Goal: Information Seeking & Learning: Find specific fact

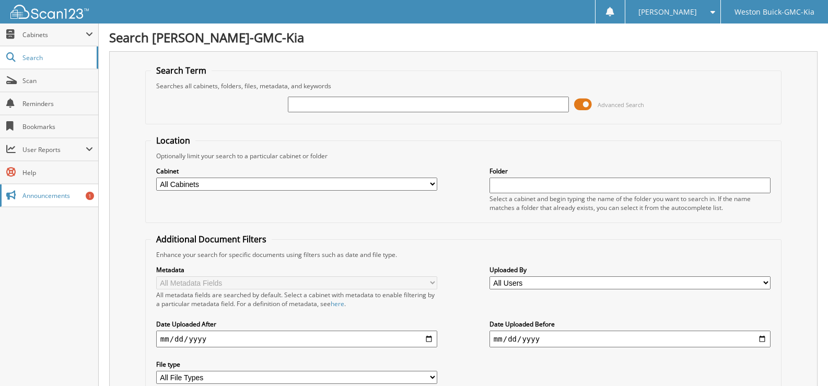
click at [62, 197] on span "Announcements" at bounding box center [57, 195] width 71 height 9
click at [432, 183] on select "All Cabinets ACCOUNTS PAYABLE DEAD DEALS PARTS INVOICE RESERVES SERVICE CONTRAC…" at bounding box center [296, 184] width 281 height 13
select select "4413"
click at [156, 178] on select "All Cabinets ACCOUNTS PAYABLE DEAD DEALS PARTS INVOICE RESERVES SERVICE CONTRAC…" at bounding box center [296, 184] width 281 height 13
click at [513, 183] on input "text" at bounding box center [629, 186] width 281 height 16
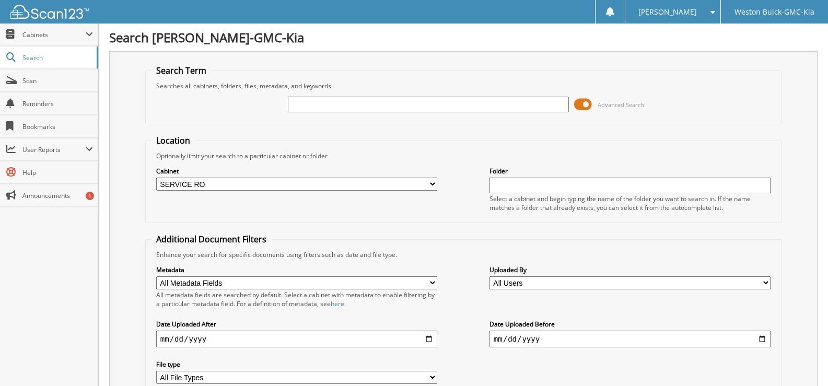
click at [768, 283] on select "All Users Abby Hagel Adriana Bailey Alexcia Gabriel Alexis Spencer aliya salih …" at bounding box center [629, 282] width 281 height 13
click at [315, 52] on div "Search Term Searches all cabinets, folders, files, metadata, and keywords Advan…" at bounding box center [463, 246] width 708 height 391
click at [540, 108] on input "text" at bounding box center [428, 105] width 281 height 16
click at [316, 102] on input "text" at bounding box center [428, 105] width 281 height 16
type input "719505"
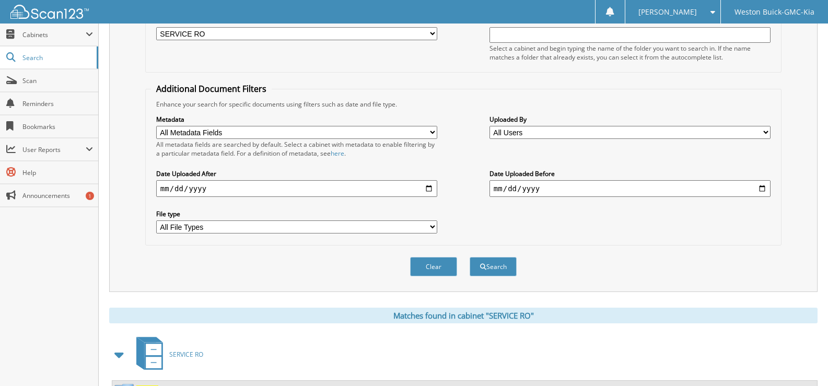
scroll to position [157, 0]
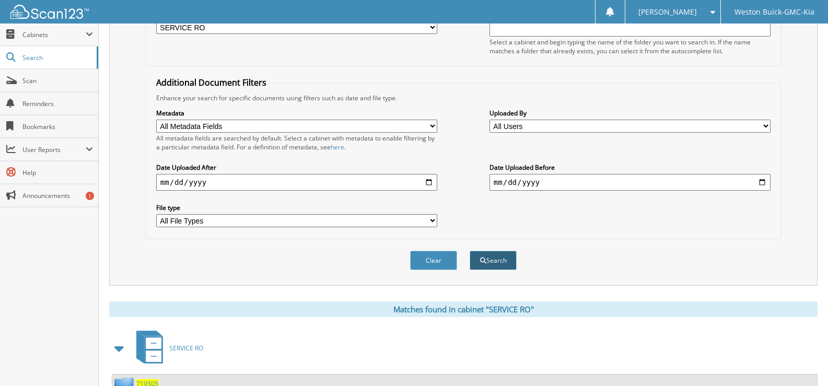
click at [489, 261] on button "Search" at bounding box center [493, 260] width 47 height 19
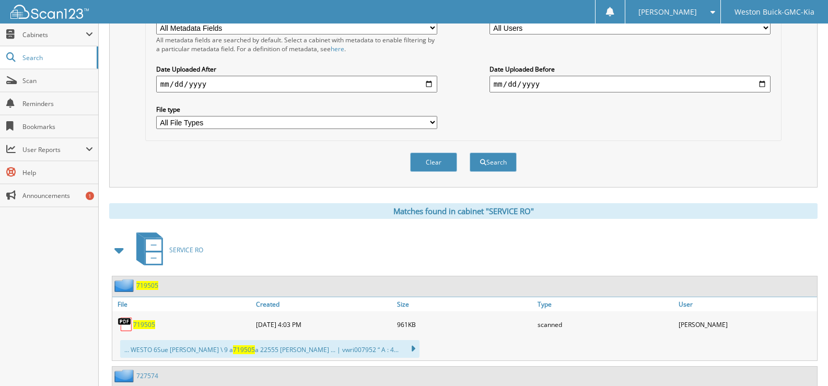
scroll to position [366, 0]
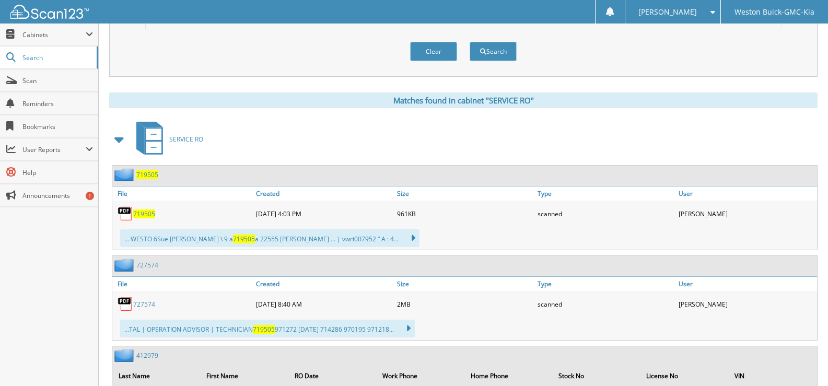
click at [148, 215] on span "719505" at bounding box center [144, 213] width 22 height 9
click at [431, 49] on button "Clear" at bounding box center [433, 51] width 47 height 19
select select
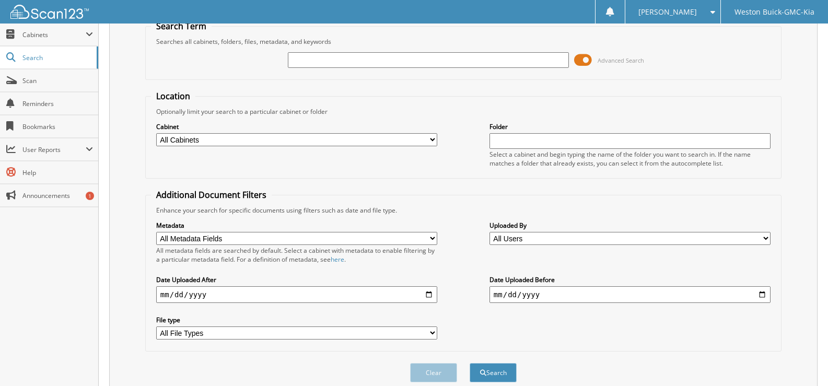
scroll to position [0, 0]
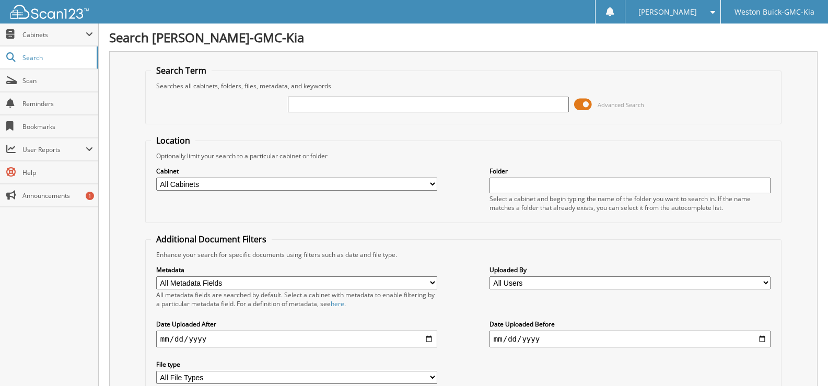
click at [323, 96] on div at bounding box center [428, 105] width 281 height 18
click at [308, 105] on input "text" at bounding box center [428, 105] width 281 height 16
click at [38, 79] on span "Scan" at bounding box center [57, 80] width 71 height 9
click at [319, 103] on input "text" at bounding box center [428, 105] width 281 height 16
click at [278, 101] on div "Advanced Search" at bounding box center [463, 104] width 625 height 28
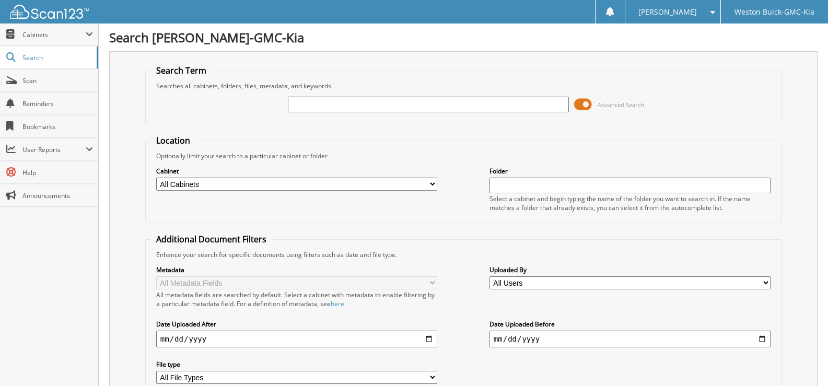
click at [306, 103] on input "text" at bounding box center [428, 105] width 281 height 16
click at [301, 103] on input "text" at bounding box center [428, 105] width 281 height 16
click at [311, 104] on input "text" at bounding box center [428, 105] width 281 height 16
type input "719470"
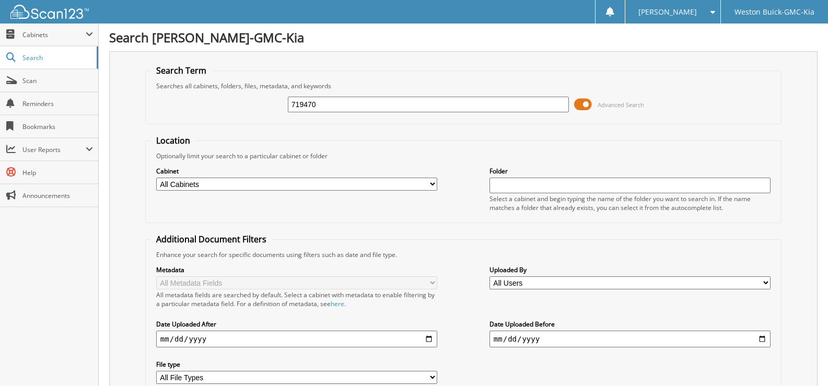
click at [429, 184] on select "All Cabinets ACCOUNTS PAYABLE DEAD DEALS PARTS INVOICE RESERVES SERVICE CONTRAC…" at bounding box center [296, 184] width 281 height 13
select select "4413"
click at [156, 178] on select "All Cabinets ACCOUNTS PAYABLE DEAD DEALS PARTS INVOICE RESERVES SERVICE CONTRAC…" at bounding box center [296, 184] width 281 height 13
click at [528, 150] on fieldset "Location Optionally limit your search to a particular cabinet or folder Cabinet…" at bounding box center [463, 179] width 636 height 88
click at [431, 283] on select "All Metadata Fields Last Name First Name RO Date Work Phone Home Phone Stock No…" at bounding box center [296, 282] width 281 height 13
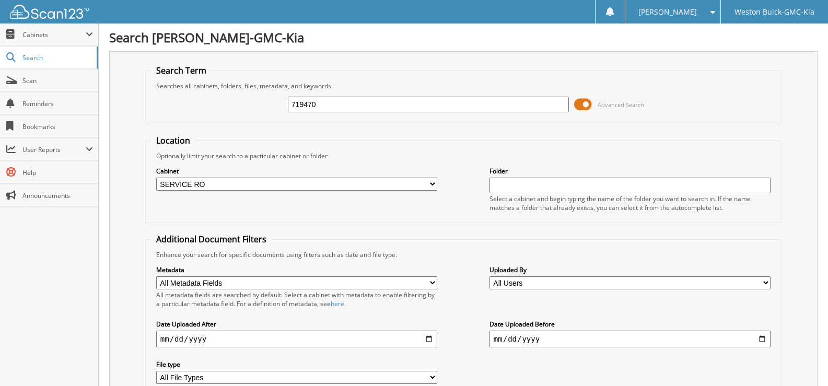
click at [236, 112] on div "719470 Advanced Search" at bounding box center [463, 104] width 625 height 28
drag, startPoint x: 325, startPoint y: 101, endPoint x: 285, endPoint y: 107, distance: 41.1
click at [285, 107] on div "719470 Advanced Search" at bounding box center [463, 104] width 625 height 28
click at [504, 186] on input "text" at bounding box center [629, 186] width 281 height 16
type input "719470"
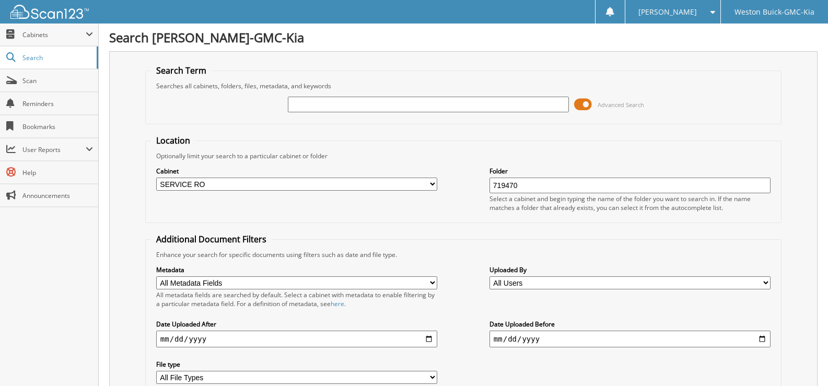
drag, startPoint x: 530, startPoint y: 188, endPoint x: 476, endPoint y: 190, distance: 53.3
click at [476, 190] on div "Cabinet All Cabinets ACCOUNTS PAYABLE DEAD DEALS PARTS INVOICE RESERVES SERVICE…" at bounding box center [463, 188] width 625 height 57
click at [533, 189] on input "719470" at bounding box center [629, 186] width 281 height 16
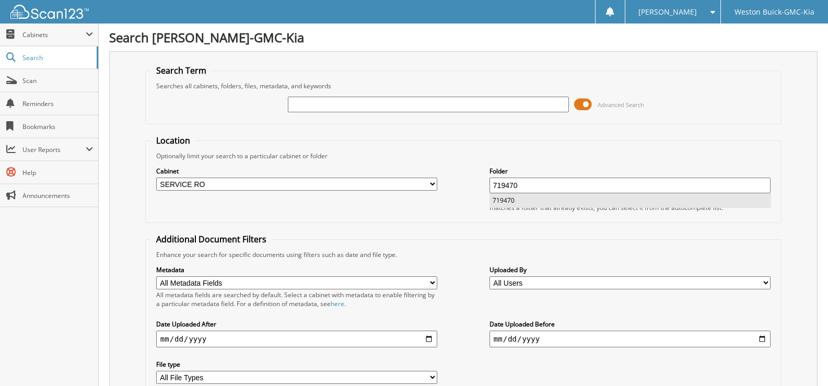
click at [504, 201] on li "719470" at bounding box center [630, 200] width 280 height 14
click at [297, 105] on input "text" at bounding box center [428, 105] width 281 height 16
type input "719470"
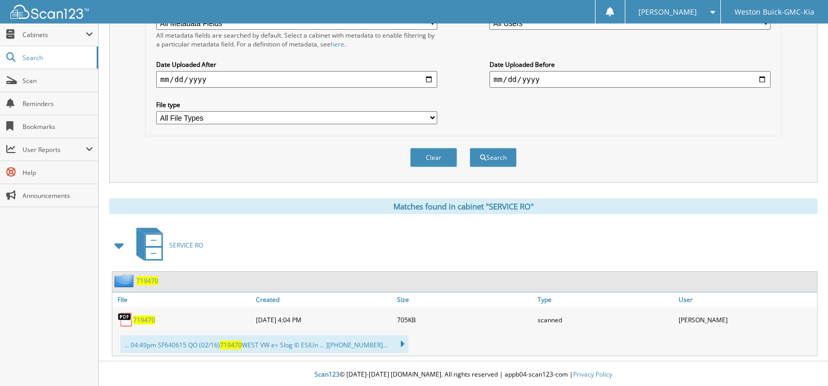
scroll to position [262, 0]
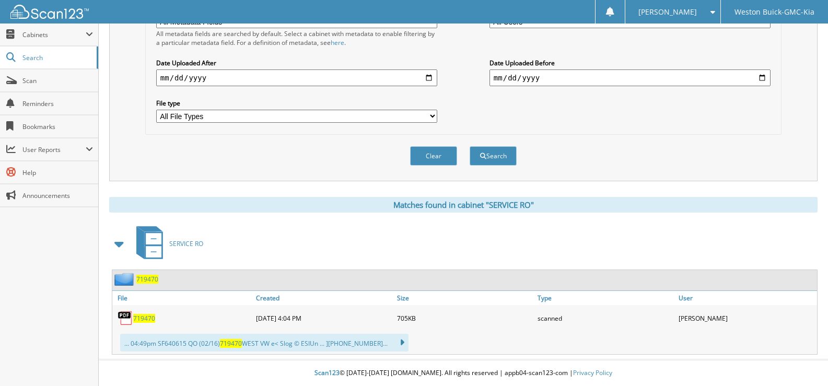
click at [130, 313] on img at bounding box center [126, 318] width 16 height 16
click at [145, 321] on span "719470" at bounding box center [144, 318] width 22 height 9
click at [428, 151] on button "Clear" at bounding box center [433, 155] width 47 height 19
select select
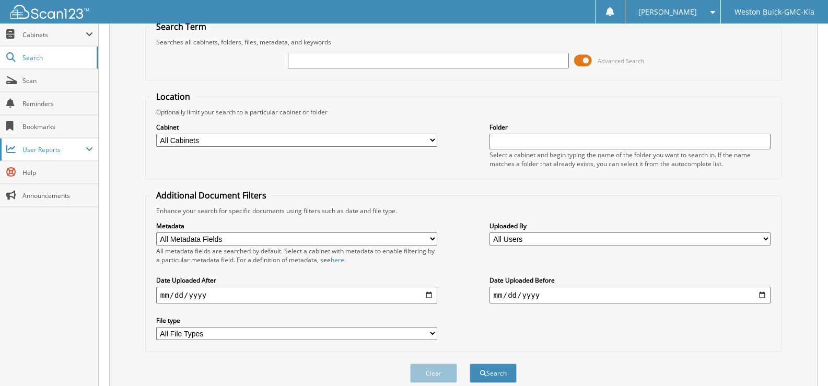
scroll to position [0, 0]
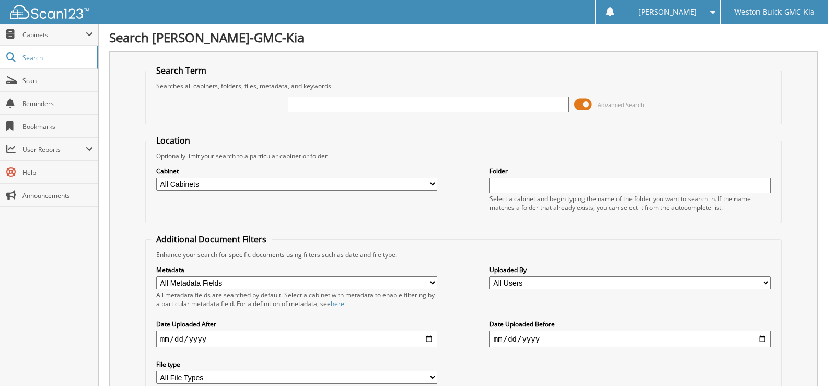
click at [428, 185] on select "All Cabinets ACCOUNTS PAYABLE DEAD DEALS PARTS INVOICE RESERVES SERVICE CONTRAC…" at bounding box center [296, 184] width 281 height 13
select select "4413"
click at [156, 178] on select "All Cabinets ACCOUNTS PAYABLE DEAD DEALS PARTS INVOICE RESERVES SERVICE CONTRAC…" at bounding box center [296, 184] width 281 height 13
click at [432, 182] on select "All Cabinets ACCOUNTS PAYABLE DEAD DEALS PARTS INVOICE RESERVES SERVICE CONTRAC…" at bounding box center [296, 184] width 281 height 13
click at [391, 155] on div "Optionally limit your search to a particular cabinet or folder" at bounding box center [463, 155] width 625 height 9
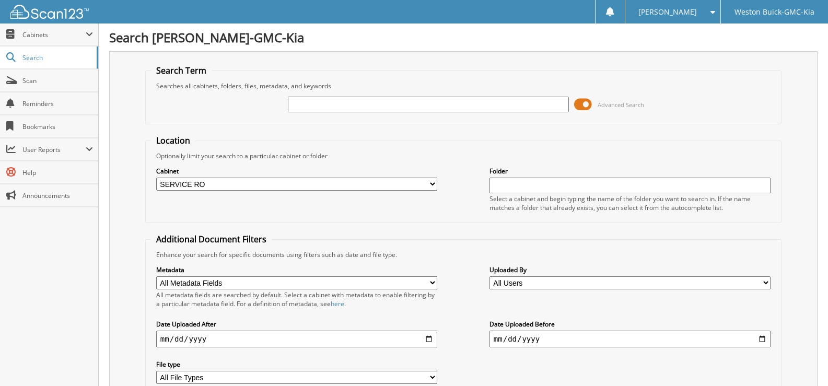
click at [501, 187] on input "text" at bounding box center [629, 186] width 281 height 16
click at [303, 106] on input "text" at bounding box center [428, 105] width 281 height 16
type input "719482"
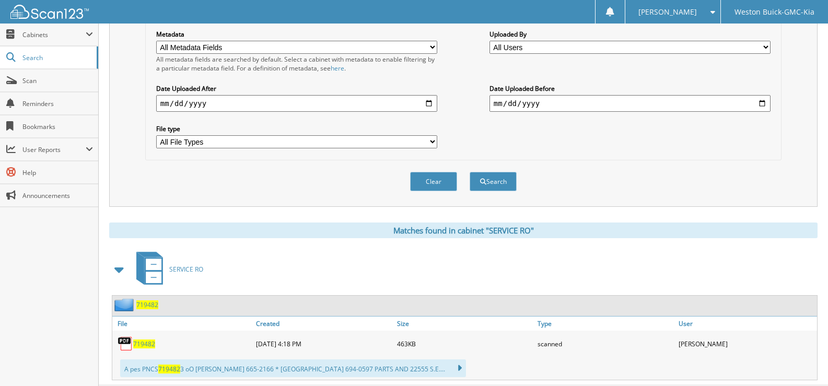
scroll to position [261, 0]
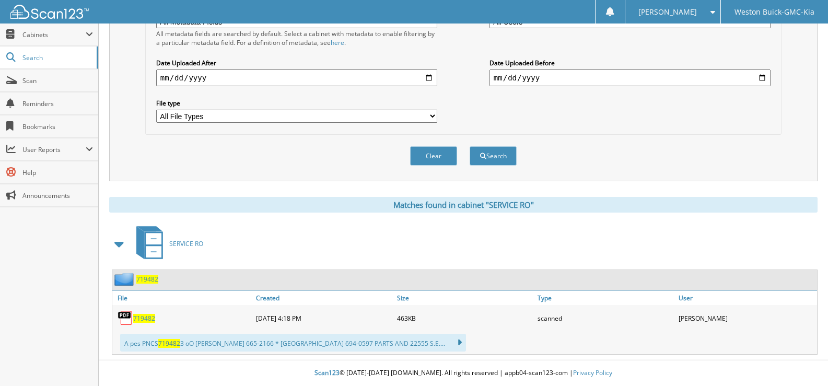
click at [146, 315] on span "719482" at bounding box center [144, 318] width 22 height 9
click at [448, 154] on button "Clear" at bounding box center [433, 155] width 47 height 19
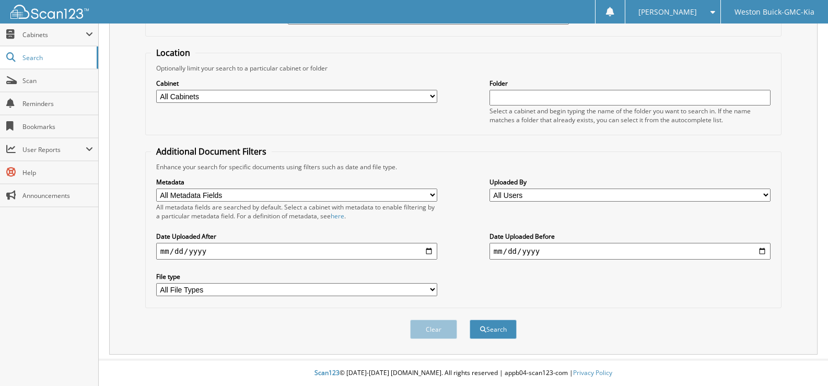
scroll to position [88, 0]
drag, startPoint x: 434, startPoint y: 95, endPoint x: 415, endPoint y: 98, distance: 19.1
click at [432, 95] on select "All Cabinets ACCOUNTS PAYABLE DEAD DEALS PARTS INVOICE RESERVES SERVICE CONTRAC…" at bounding box center [296, 96] width 281 height 13
select select "4413"
click at [156, 90] on select "All Cabinets ACCOUNTS PAYABLE DEAD DEALS PARTS INVOICE RESERVES SERVICE CONTRAC…" at bounding box center [296, 96] width 281 height 13
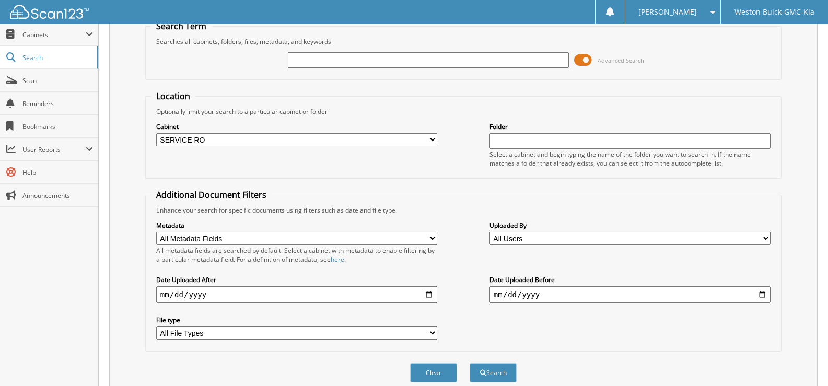
scroll to position [0, 0]
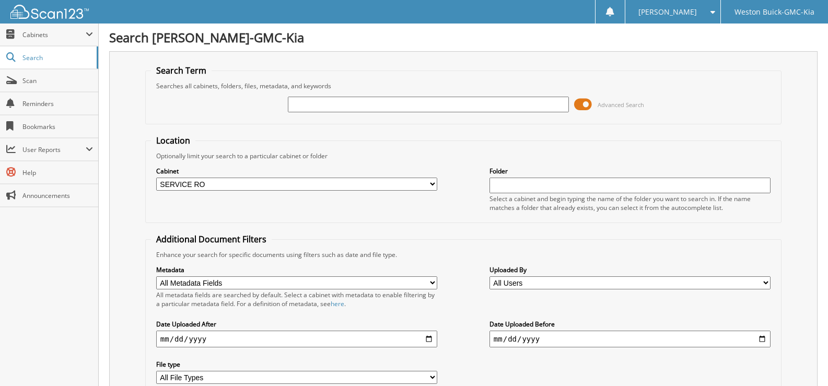
click at [335, 105] on input "text" at bounding box center [428, 105] width 281 height 16
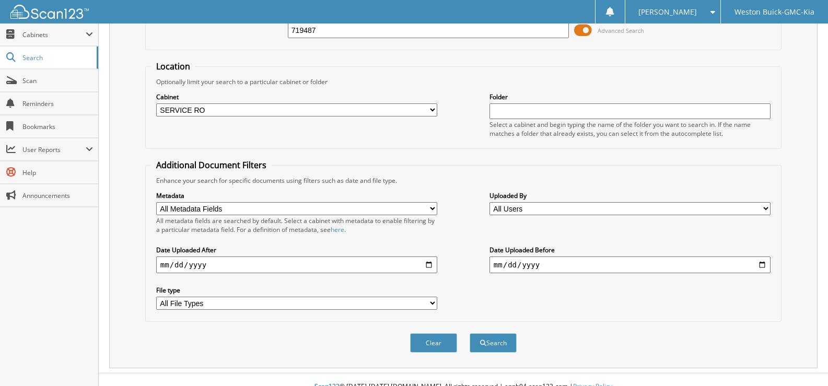
scroll to position [88, 0]
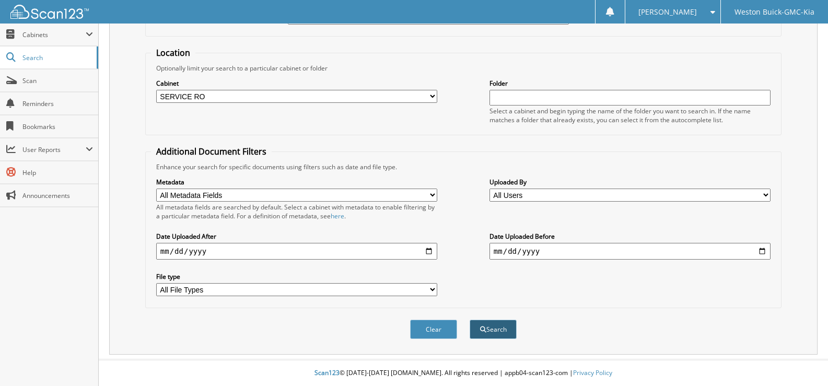
type input "719487"
click at [482, 330] on span "submit" at bounding box center [483, 329] width 6 height 6
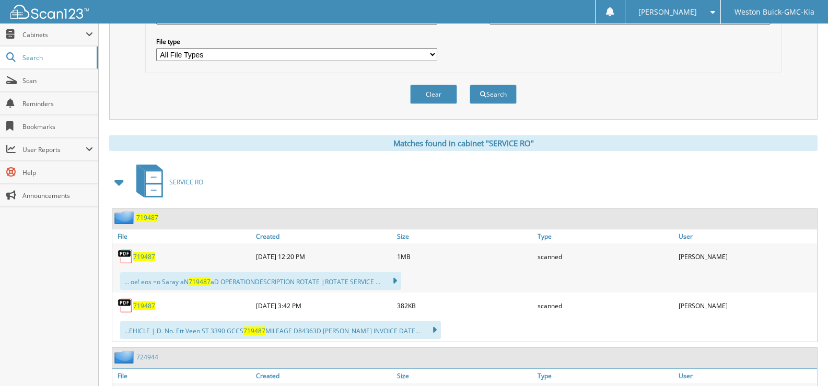
scroll to position [366, 0]
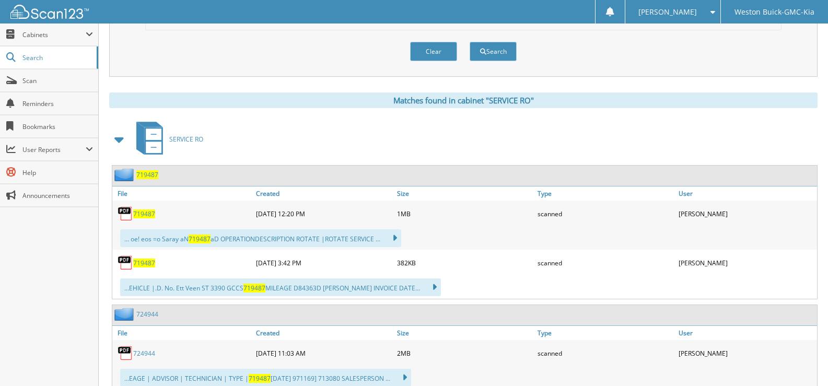
click at [150, 267] on span "719487" at bounding box center [144, 263] width 22 height 9
click at [430, 52] on button "Clear" at bounding box center [433, 51] width 47 height 19
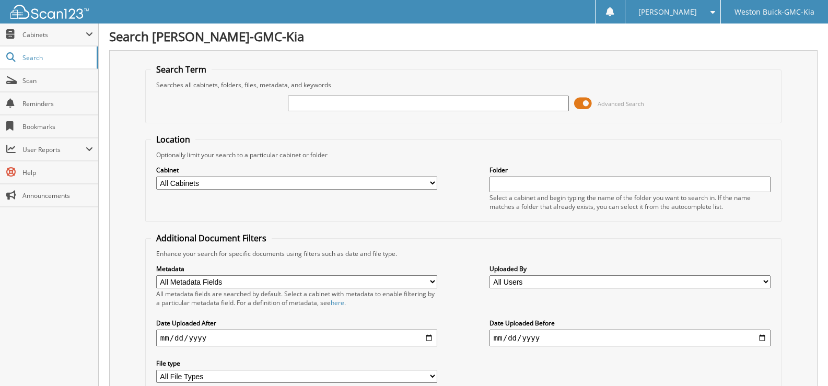
scroll to position [0, 0]
click at [297, 107] on input "text" at bounding box center [428, 105] width 281 height 16
click at [427, 185] on select "All Cabinets ACCOUNTS PAYABLE DEAD DEALS PARTS INVOICE RESERVES SERVICE CONTRAC…" at bounding box center [296, 184] width 281 height 13
select select "4413"
click at [156, 178] on select "All Cabinets ACCOUNTS PAYABLE DEAD DEALS PARTS INVOICE RESERVES SERVICE CONTRAC…" at bounding box center [296, 184] width 281 height 13
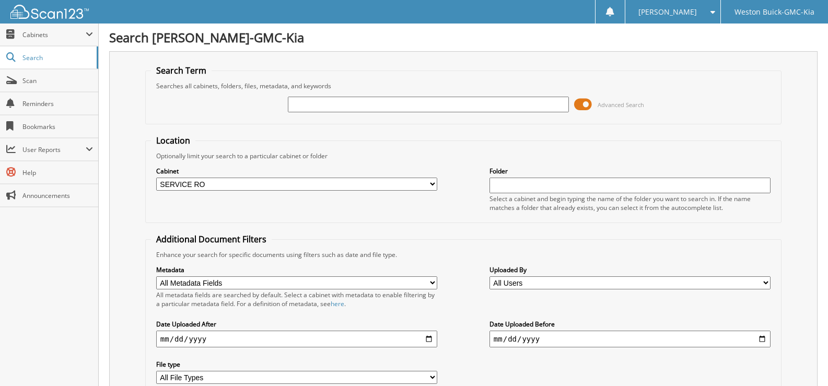
click at [307, 108] on input "text" at bounding box center [428, 105] width 281 height 16
type input "719409"
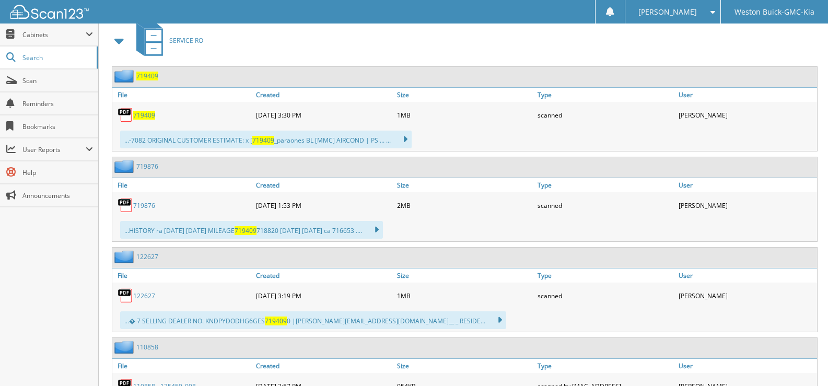
scroll to position [470, 0]
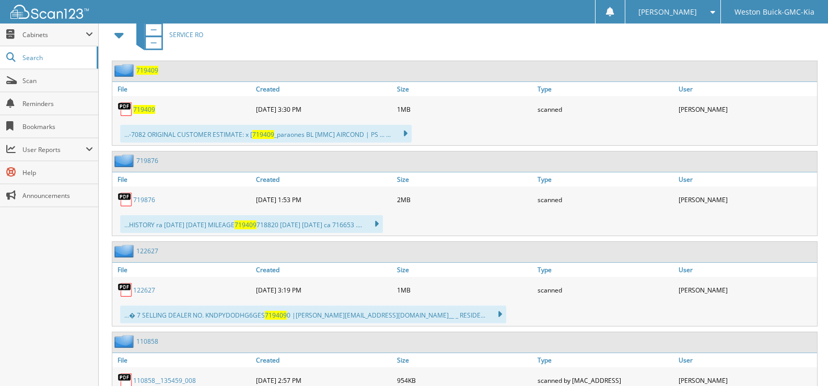
click at [142, 109] on span "719409" at bounding box center [144, 109] width 22 height 9
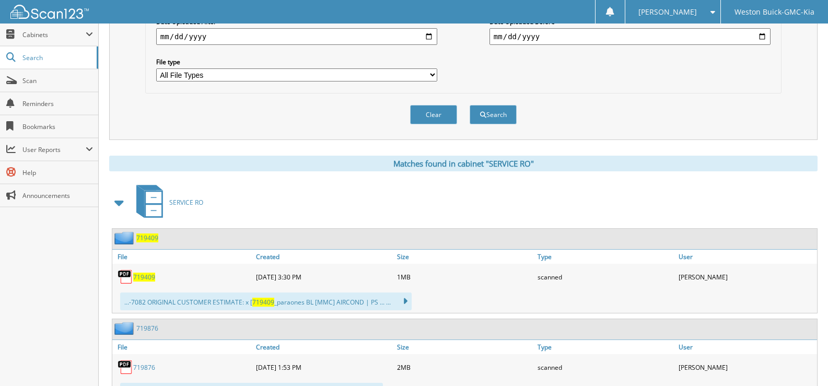
scroll to position [261, 0]
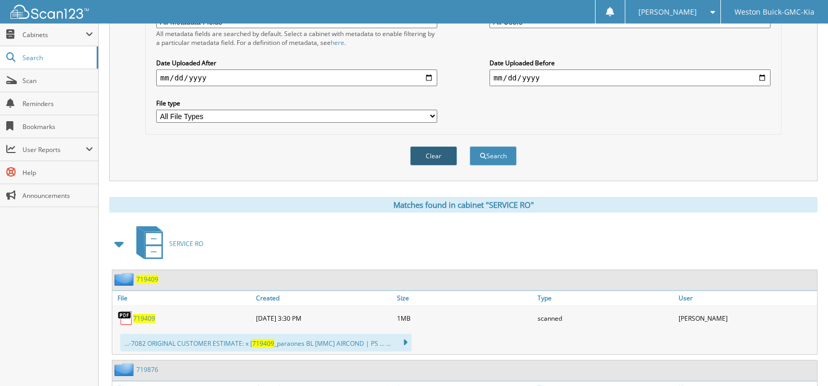
click at [430, 156] on button "Clear" at bounding box center [433, 155] width 47 height 19
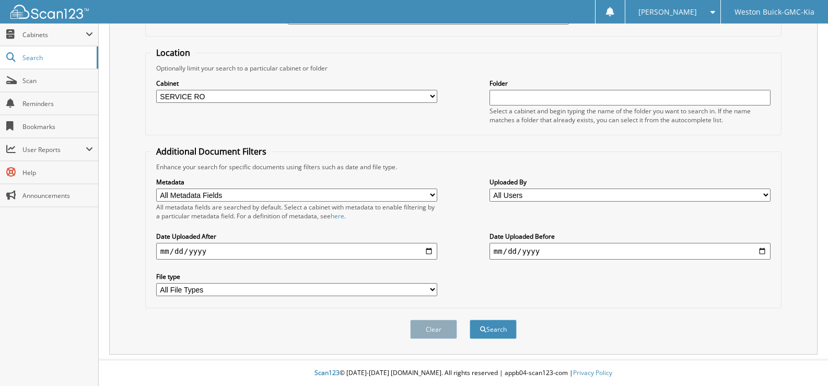
select select
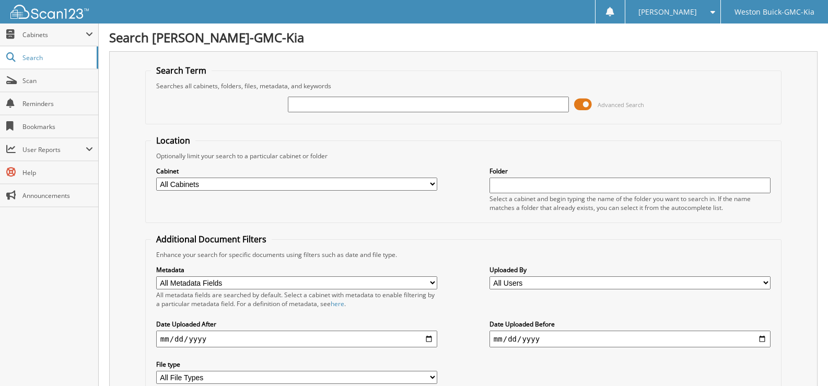
click at [323, 103] on input "text" at bounding box center [428, 105] width 281 height 16
type input "718362"
click at [429, 183] on select "All Cabinets ACCOUNTS PAYABLE DEAD DEALS PARTS INVOICE RESERVES SERVICE CONTRAC…" at bounding box center [296, 184] width 281 height 13
select select "4413"
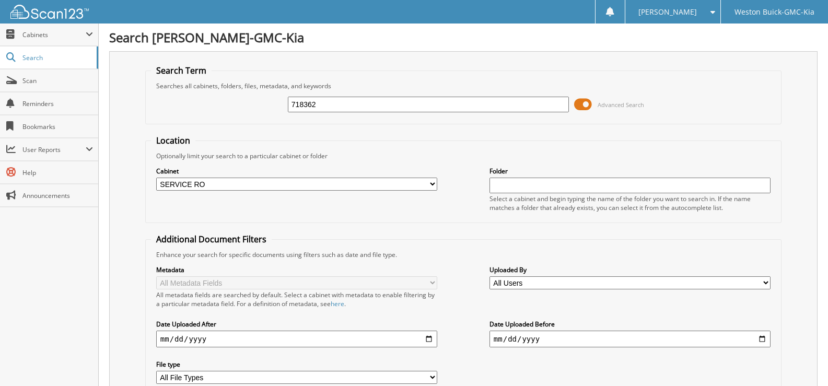
click at [156, 178] on select "All Cabinets ACCOUNTS PAYABLE DEAD DEALS PARTS INVOICE RESERVES SERVICE CONTRAC…" at bounding box center [296, 184] width 281 height 13
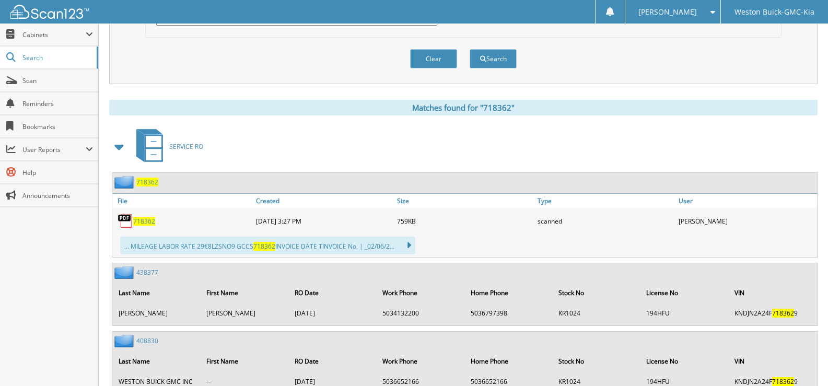
scroll to position [418, 0]
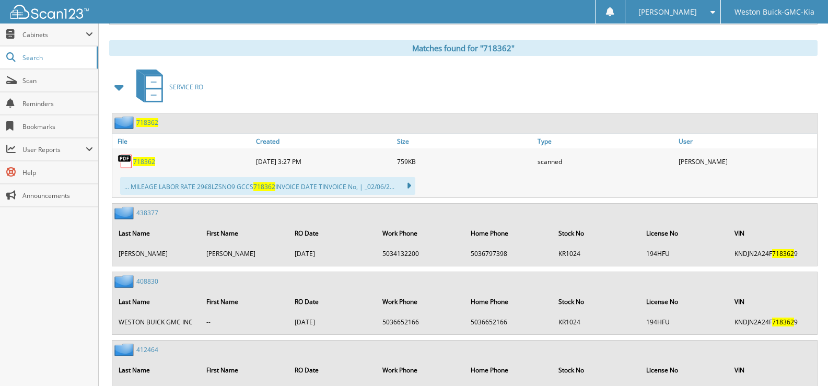
click at [135, 159] on span "718362" at bounding box center [144, 161] width 22 height 9
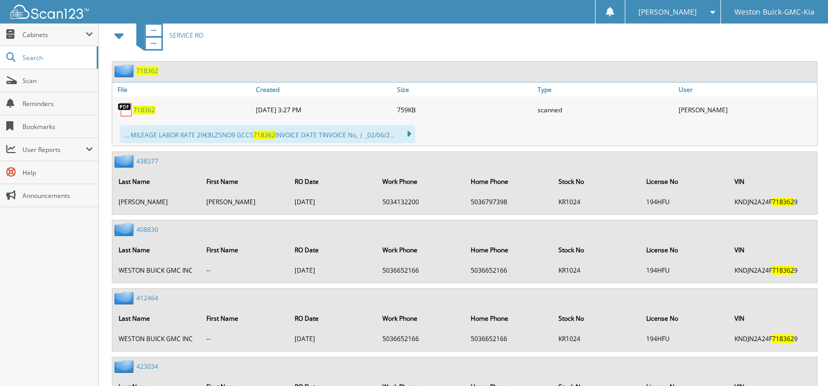
scroll to position [326, 0]
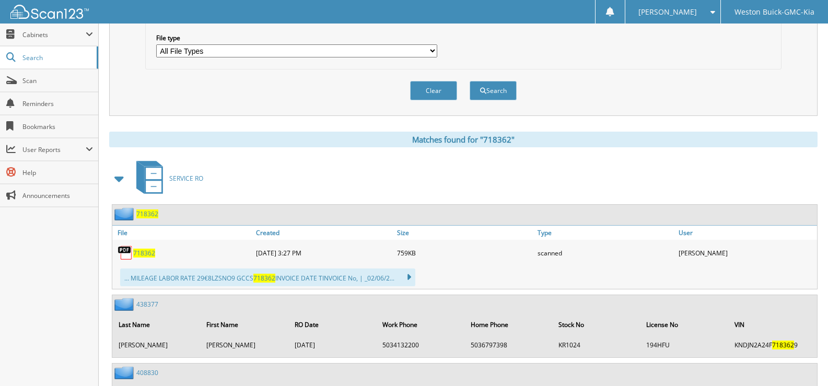
click at [150, 253] on span "718362" at bounding box center [144, 253] width 22 height 9
click at [444, 88] on button "Clear" at bounding box center [433, 90] width 47 height 19
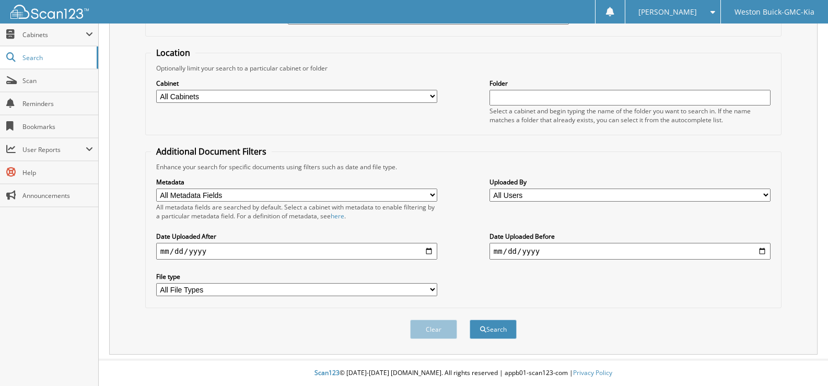
drag, startPoint x: 218, startPoint y: 91, endPoint x: 219, endPoint y: 99, distance: 8.0
click at [218, 91] on select "All Cabinets ACCOUNTS PAYABLE DEAD DEALS PARTS INVOICE RESERVES SERVICE CONTRAC…" at bounding box center [296, 96] width 281 height 13
select select "4413"
click at [156, 90] on select "All Cabinets ACCOUNTS PAYABLE DEAD DEALS PARTS INVOICE RESERVES SERVICE CONTRAC…" at bounding box center [296, 96] width 281 height 13
click at [506, 90] on input "text" at bounding box center [629, 98] width 281 height 16
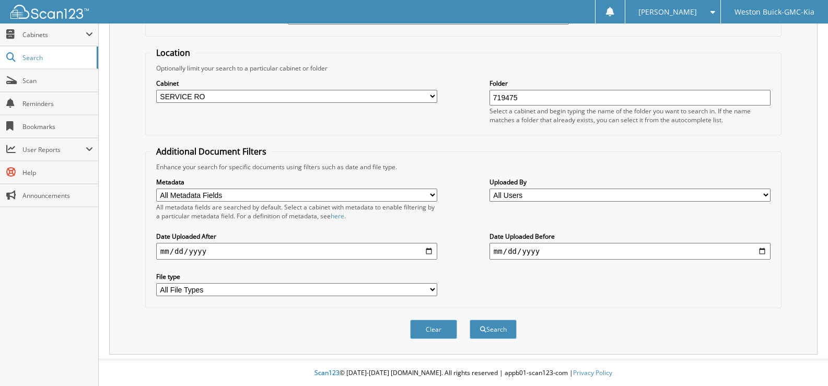
type input "719475"
click at [470, 320] on button "Search" at bounding box center [493, 329] width 47 height 19
drag, startPoint x: 530, startPoint y: 98, endPoint x: 422, endPoint y: 113, distance: 109.1
click at [426, 112] on div "Cabinet All Cabinets ACCOUNTS PAYABLE DEAD DEALS PARTS INVOICE RESERVES SERVICE…" at bounding box center [463, 101] width 625 height 57
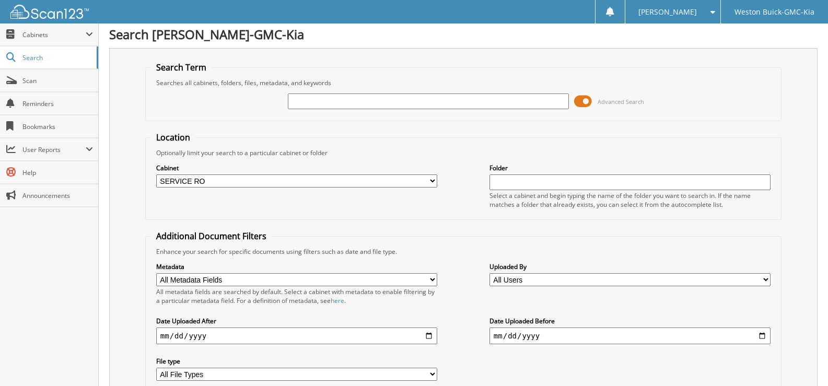
scroll to position [0, 0]
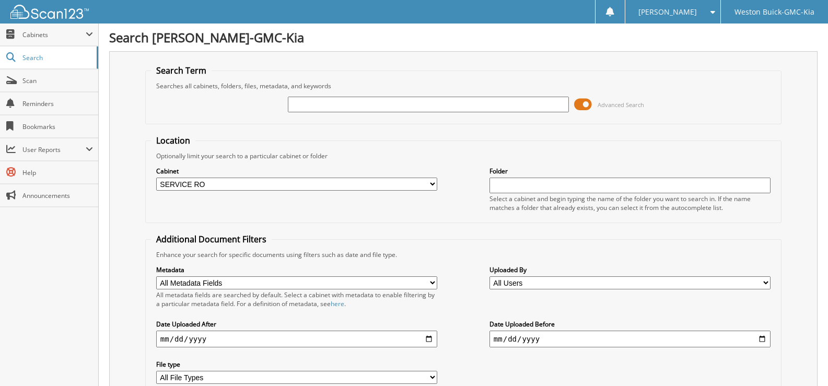
click at [305, 108] on input "text" at bounding box center [428, 105] width 281 height 16
type input "719475"
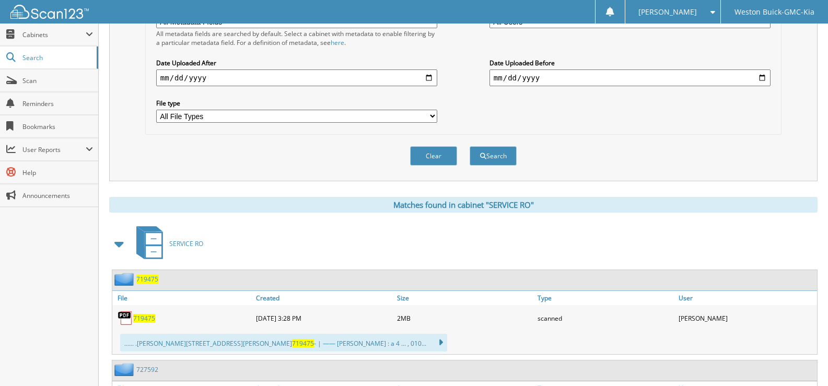
scroll to position [366, 0]
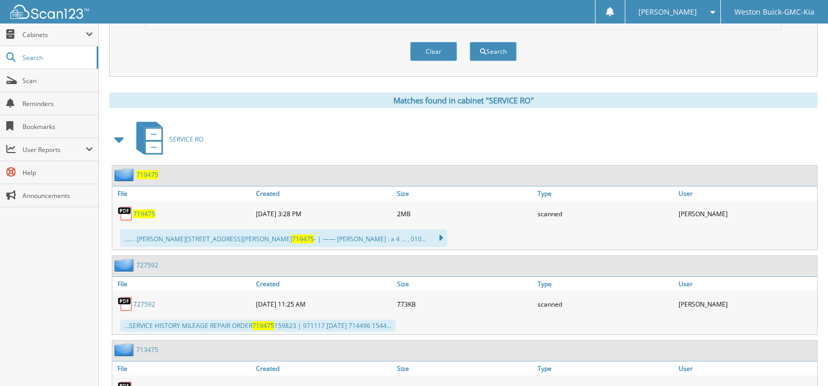
click at [149, 216] on span "719475" at bounding box center [144, 213] width 22 height 9
click at [434, 50] on button "Clear" at bounding box center [433, 51] width 47 height 19
select select
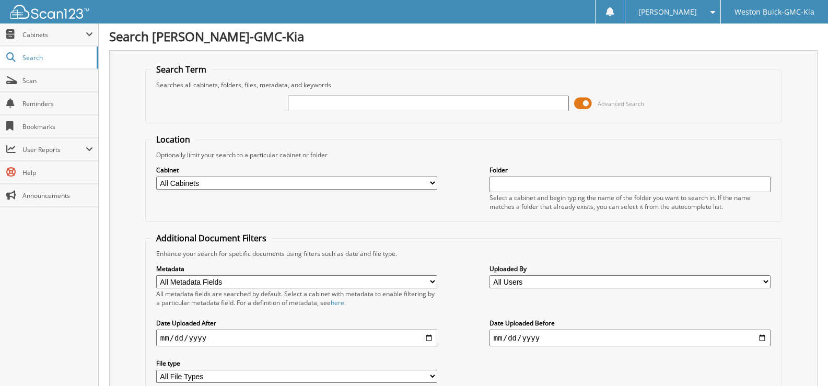
scroll to position [0, 0]
click at [315, 101] on input "text" at bounding box center [428, 105] width 281 height 16
type input "719514"
drag, startPoint x: 0, startPoint y: 0, endPoint x: 286, endPoint y: 185, distance: 340.8
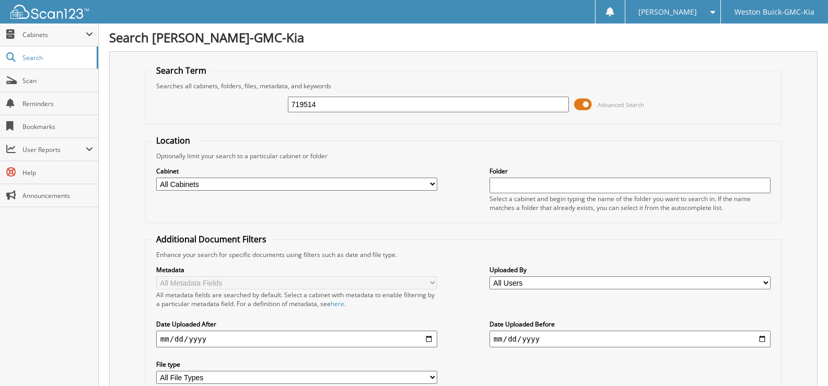
click at [286, 185] on select "All Cabinets ACCOUNTS PAYABLE DEAD DEALS PARTS INVOICE RESERVES SERVICE CONTRAC…" at bounding box center [296, 184] width 281 height 13
select select "4413"
click at [156, 178] on select "All Cabinets ACCOUNTS PAYABLE DEAD DEALS PARTS INVOICE RESERVES SERVICE CONTRAC…" at bounding box center [296, 184] width 281 height 13
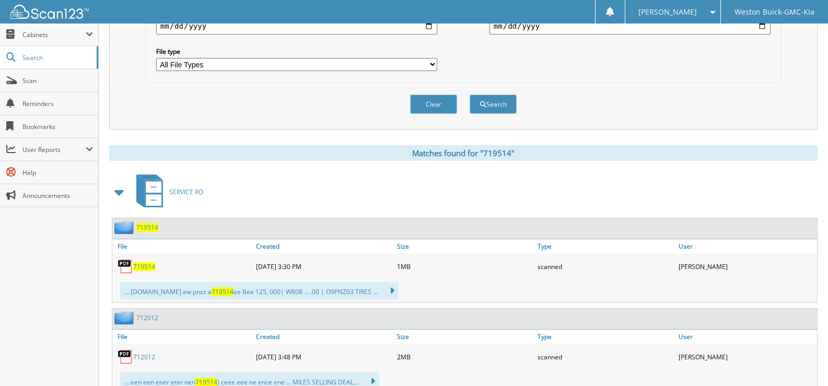
scroll to position [313, 0]
click at [147, 264] on span "719514" at bounding box center [144, 266] width 22 height 9
click at [421, 111] on button "Clear" at bounding box center [433, 103] width 47 height 19
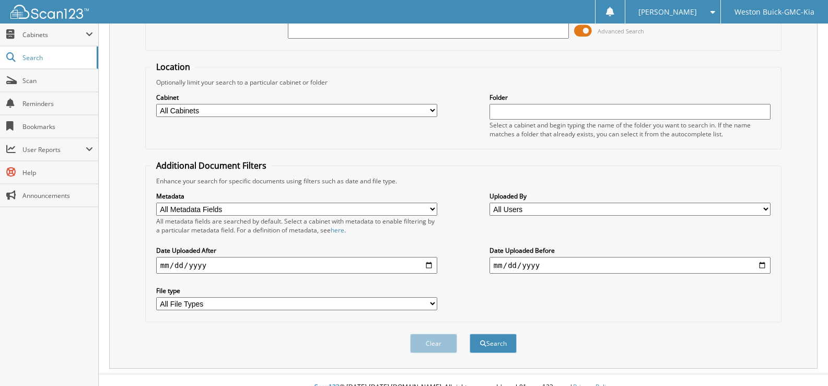
scroll to position [0, 0]
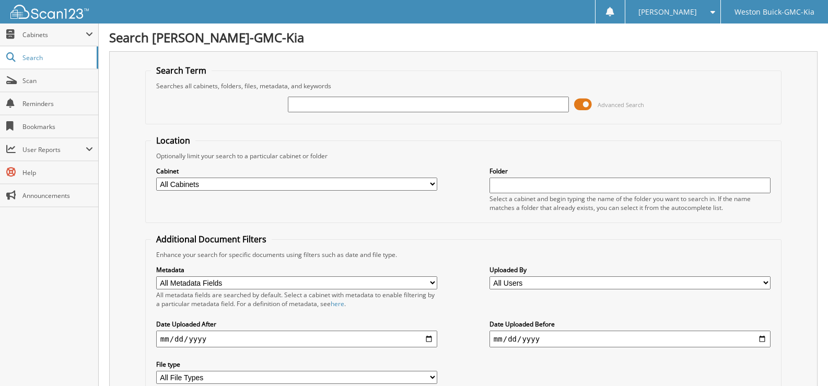
click at [429, 185] on select "All Cabinets ACCOUNTS PAYABLE DEAD DEALS PARTS INVOICE RESERVES SERVICE CONTRAC…" at bounding box center [296, 184] width 281 height 13
select select "4413"
click at [156, 178] on select "All Cabinets ACCOUNTS PAYABLE DEAD DEALS PARTS INVOICE RESERVES SERVICE CONTRAC…" at bounding box center [296, 184] width 281 height 13
click at [323, 101] on input "text" at bounding box center [428, 105] width 281 height 16
type input "719483"
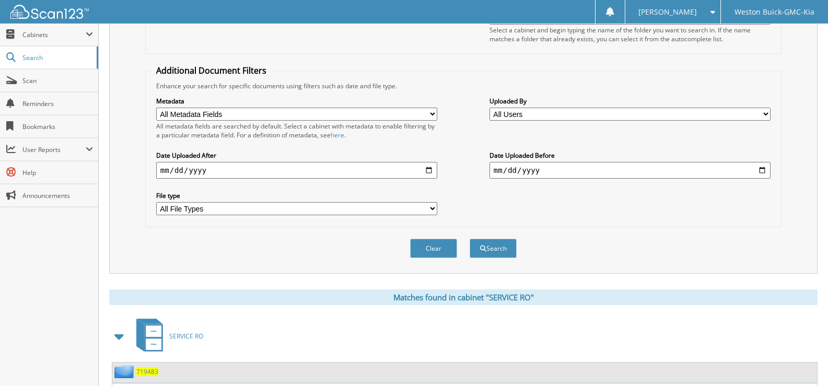
scroll to position [313, 0]
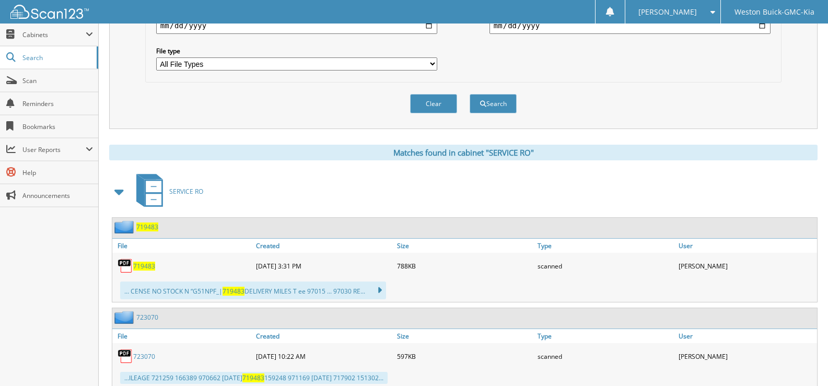
click at [142, 266] on span "719483" at bounding box center [144, 266] width 22 height 9
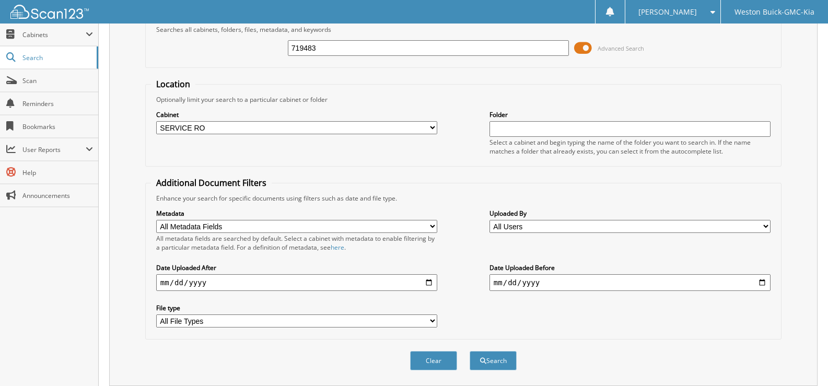
scroll to position [0, 0]
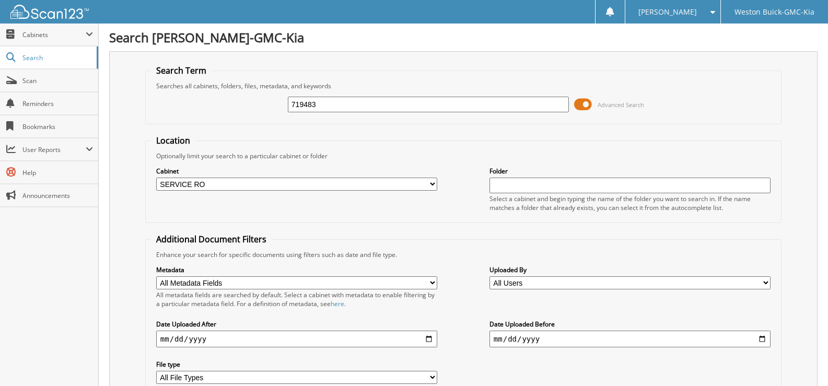
click at [321, 107] on input "719483" at bounding box center [428, 105] width 281 height 16
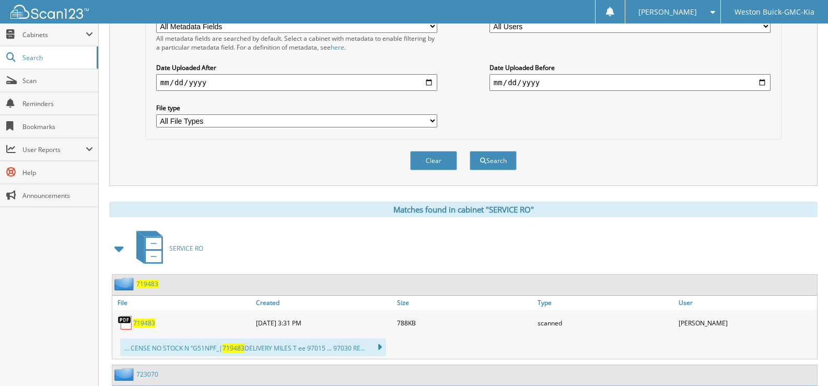
scroll to position [261, 0]
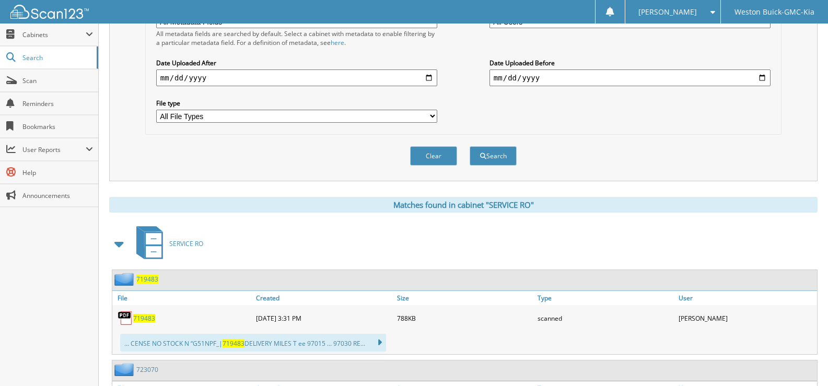
click at [138, 315] on span "719483" at bounding box center [144, 318] width 22 height 9
click at [444, 153] on button "Clear" at bounding box center [433, 155] width 47 height 19
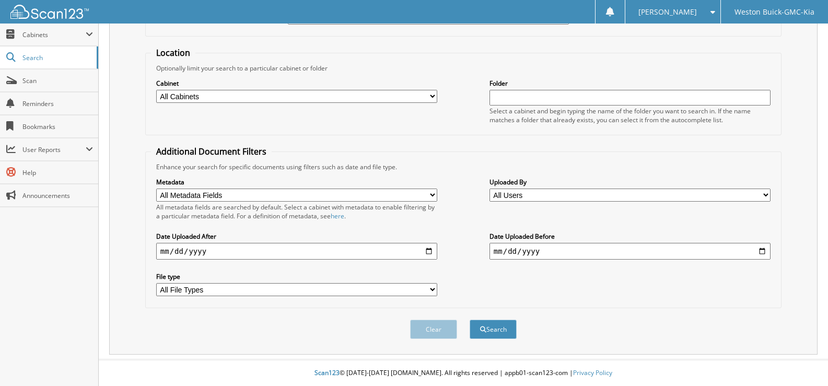
click at [432, 96] on select "All Cabinets ACCOUNTS PAYABLE DEAD DEALS PARTS INVOICE RESERVES SERVICE CONTRAC…" at bounding box center [296, 96] width 281 height 13
select select "4413"
click at [156, 90] on select "All Cabinets ACCOUNTS PAYABLE DEAD DEALS PARTS INVOICE RESERVES SERVICE CONTRAC…" at bounding box center [296, 96] width 281 height 13
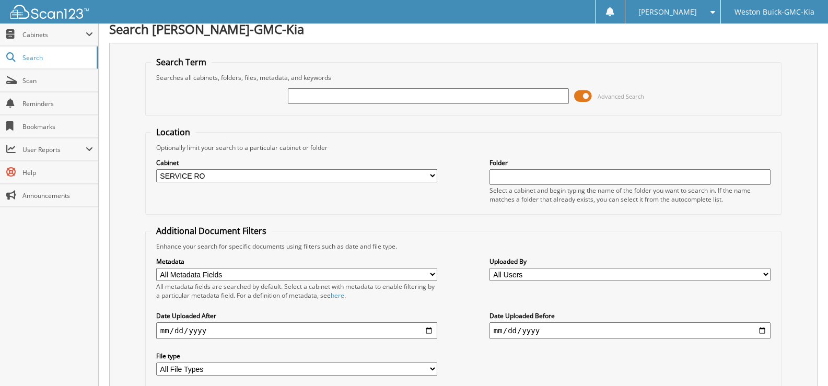
scroll to position [0, 0]
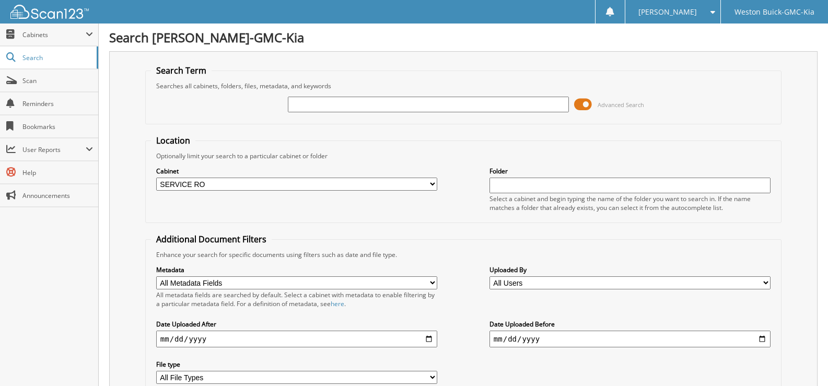
click at [323, 105] on input "text" at bounding box center [428, 105] width 281 height 16
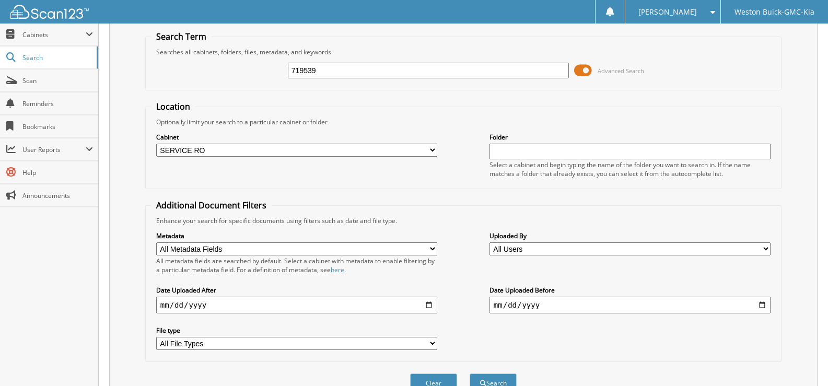
scroll to position [52, 0]
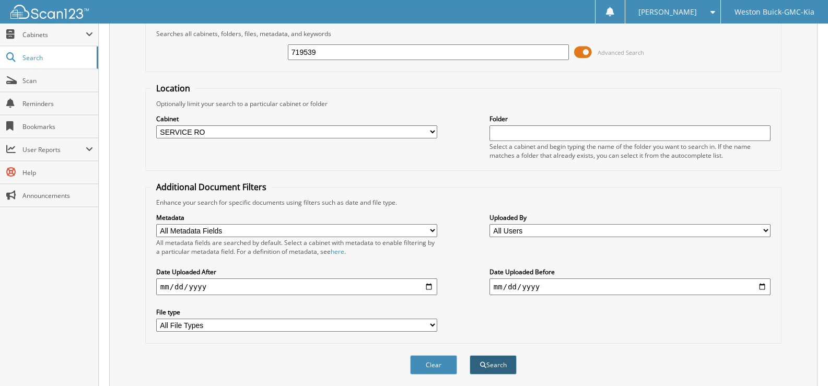
type input "719539"
click at [489, 364] on button "Search" at bounding box center [493, 364] width 47 height 19
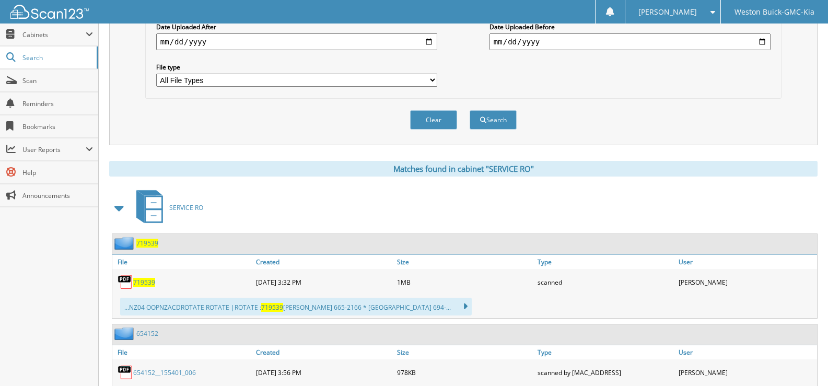
scroll to position [313, 0]
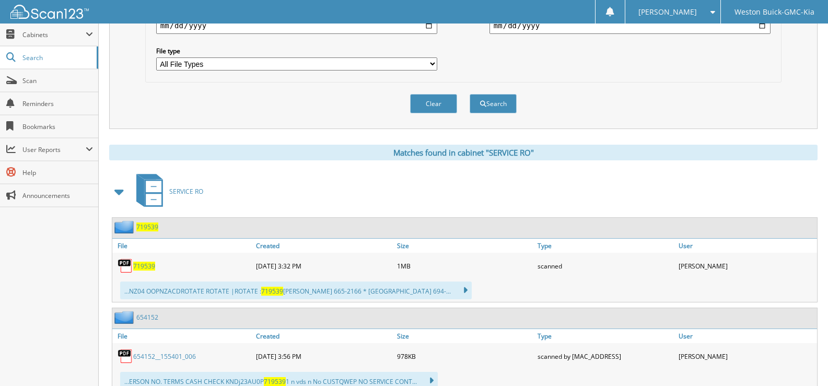
click at [147, 264] on span "719539" at bounding box center [144, 266] width 22 height 9
click at [427, 102] on button "Clear" at bounding box center [433, 103] width 47 height 19
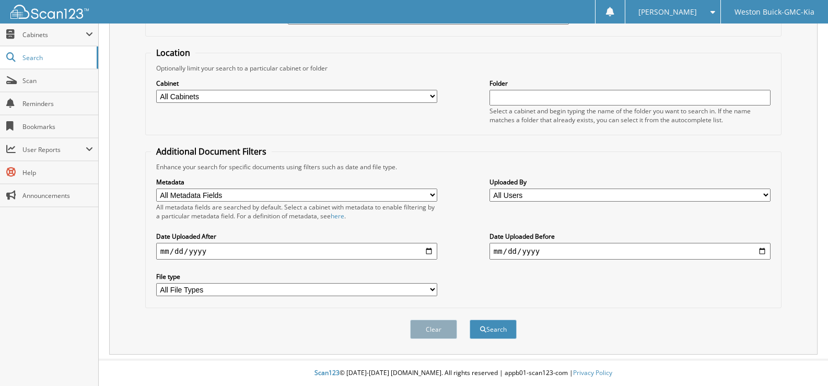
scroll to position [88, 0]
click at [427, 97] on select "All Cabinets ACCOUNTS PAYABLE DEAD DEALS PARTS INVOICE RESERVES SERVICE CONTRAC…" at bounding box center [296, 96] width 281 height 13
select select "4413"
click at [156, 90] on select "All Cabinets ACCOUNTS PAYABLE DEAD DEALS PARTS INVOICE RESERVES SERVICE CONTRAC…" at bounding box center [296, 96] width 281 height 13
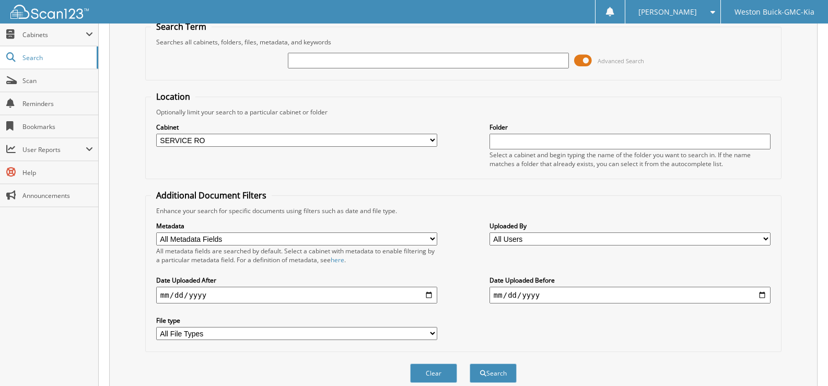
scroll to position [0, 0]
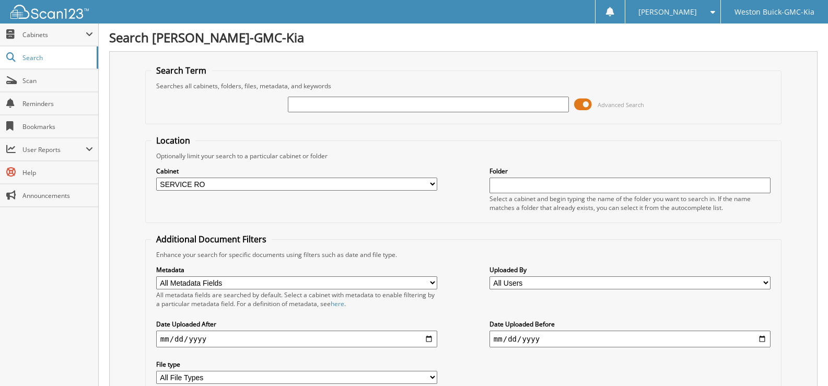
drag, startPoint x: 291, startPoint y: 103, endPoint x: 297, endPoint y: 107, distance: 6.4
click at [293, 107] on input "text" at bounding box center [428, 105] width 281 height 16
type input "719414"
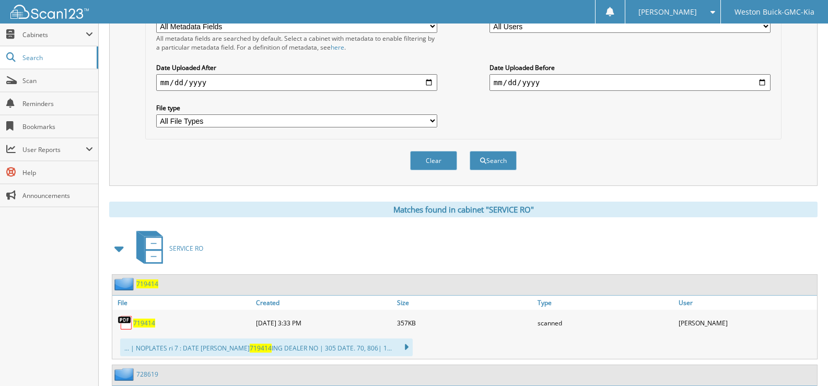
scroll to position [261, 0]
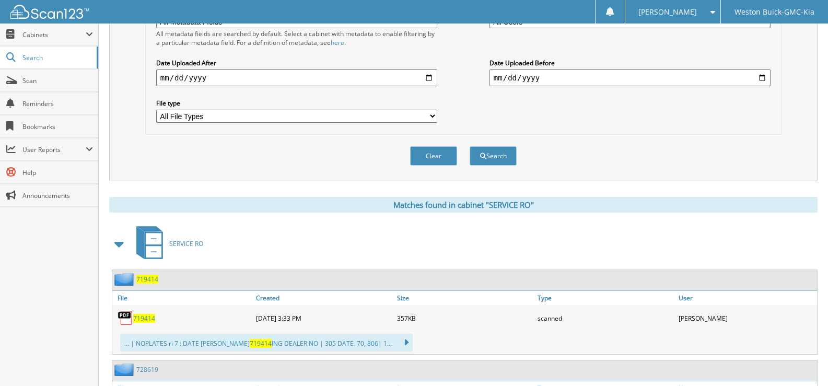
click at [141, 321] on span "719414" at bounding box center [144, 318] width 22 height 9
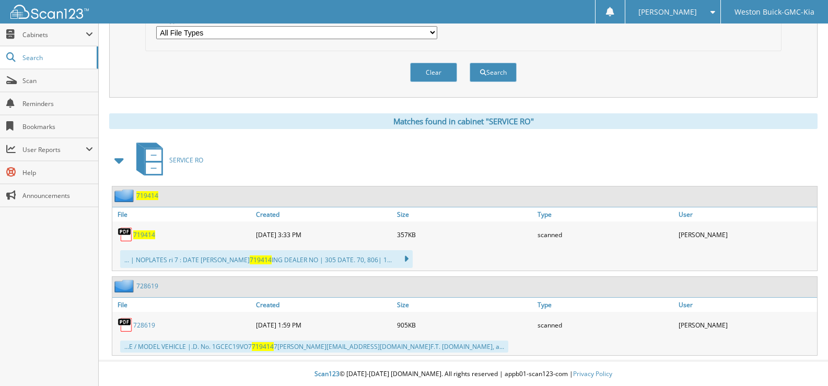
scroll to position [346, 0]
click at [424, 75] on button "Clear" at bounding box center [433, 71] width 47 height 19
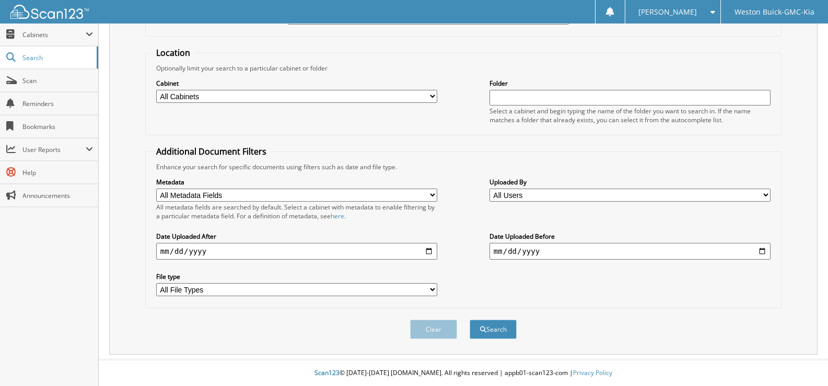
scroll to position [88, 0]
click at [437, 96] on select "All Cabinets ACCOUNTS PAYABLE DEAD DEALS PARTS INVOICE RESERVES SERVICE CONTRAC…" at bounding box center [296, 96] width 281 height 13
select select "4413"
click at [156, 90] on select "All Cabinets ACCOUNTS PAYABLE DEAD DEALS PARTS INVOICE RESERVES SERVICE CONTRAC…" at bounding box center [296, 96] width 281 height 13
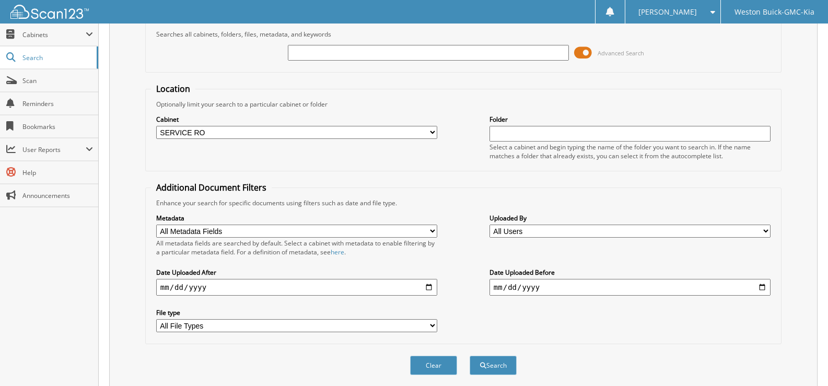
scroll to position [36, 0]
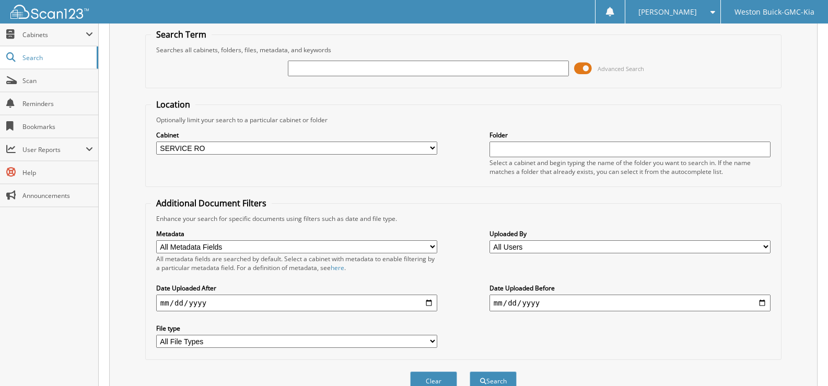
click at [320, 68] on input "text" at bounding box center [428, 69] width 281 height 16
type input "719416"
click at [470, 371] on button "Search" at bounding box center [493, 380] width 47 height 19
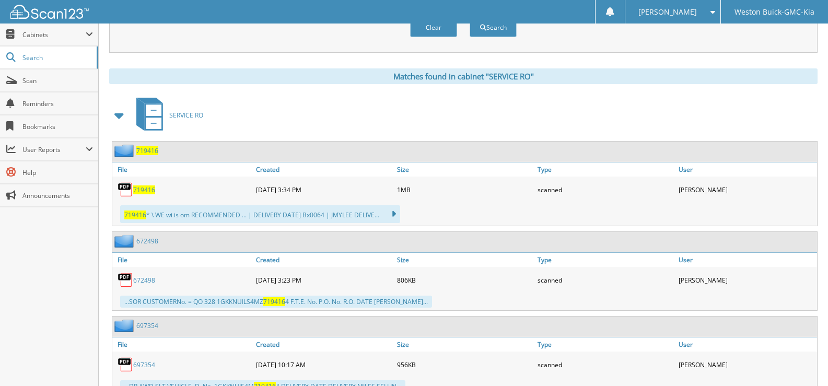
scroll to position [366, 0]
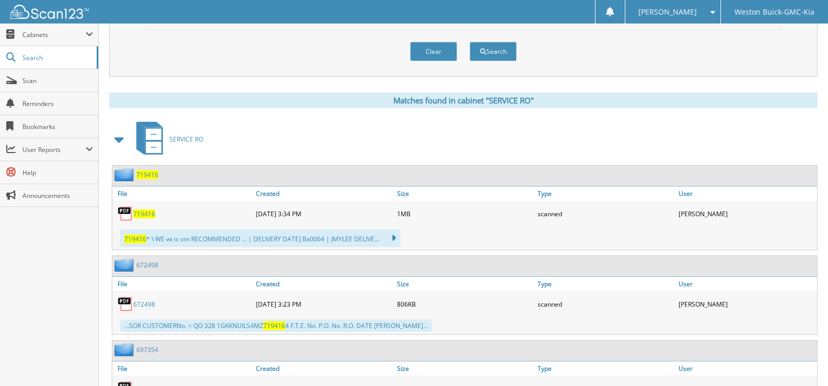
click at [144, 209] on link "719416" at bounding box center [144, 213] width 22 height 9
click at [429, 55] on button "Clear" at bounding box center [433, 51] width 47 height 19
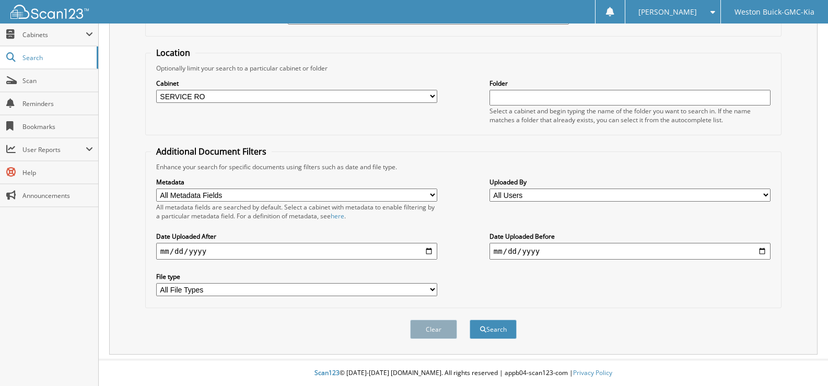
select select
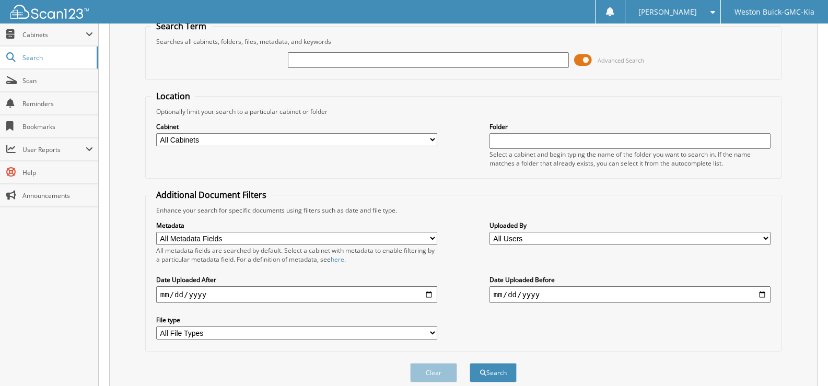
scroll to position [0, 0]
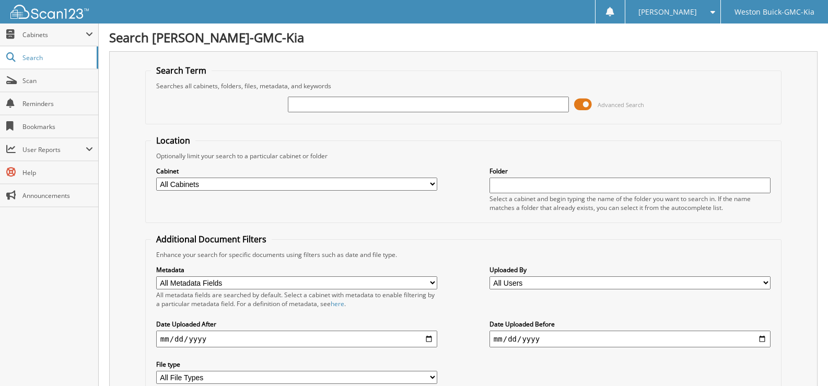
click at [342, 100] on input "text" at bounding box center [428, 105] width 281 height 16
type input "718710"
click at [203, 181] on select "All Cabinets ACCOUNTS PAYABLE DEAD DEALS PARTS INVOICE RESERVES SERVICE CONTRAC…" at bounding box center [296, 184] width 281 height 13
select select "4413"
click at [156, 178] on select "All Cabinets ACCOUNTS PAYABLE DEAD DEALS PARTS INVOICE RESERVES SERVICE CONTRAC…" at bounding box center [296, 184] width 281 height 13
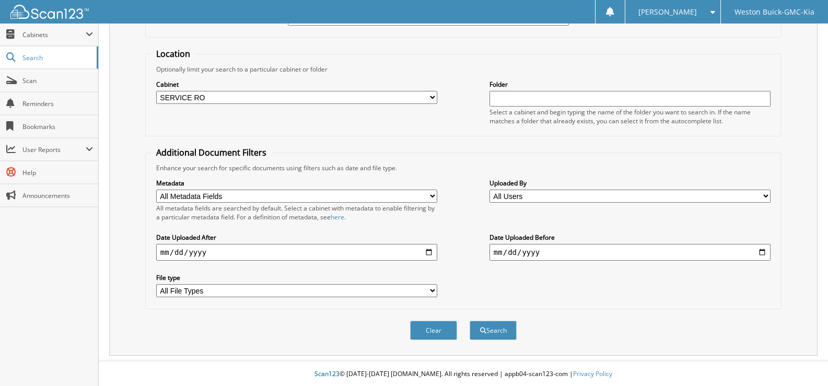
scroll to position [88, 0]
click at [490, 328] on button "Search" at bounding box center [493, 329] width 47 height 19
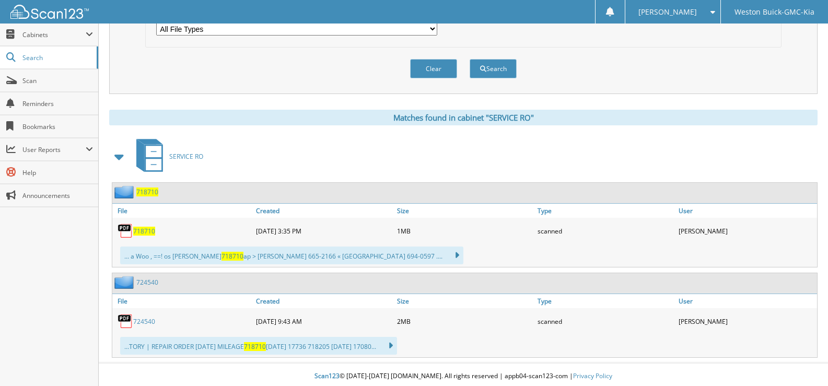
scroll to position [352, 0]
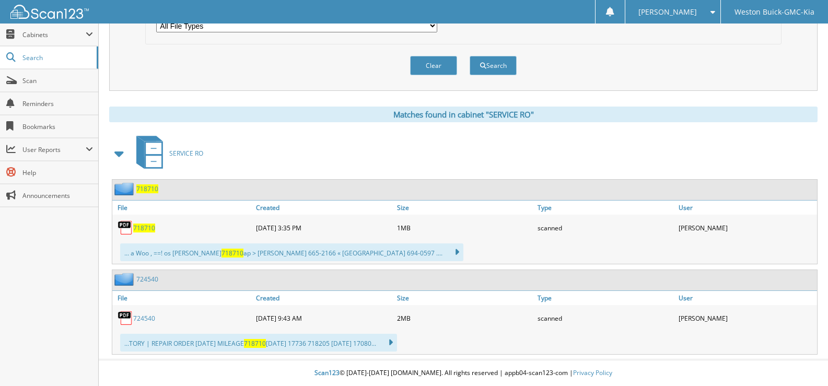
click at [144, 227] on span "718710" at bounding box center [144, 228] width 22 height 9
click at [144, 228] on span "718710" at bounding box center [144, 228] width 22 height 9
click at [441, 66] on button "Clear" at bounding box center [433, 65] width 47 height 19
select select
